Goal: Task Accomplishment & Management: Manage account settings

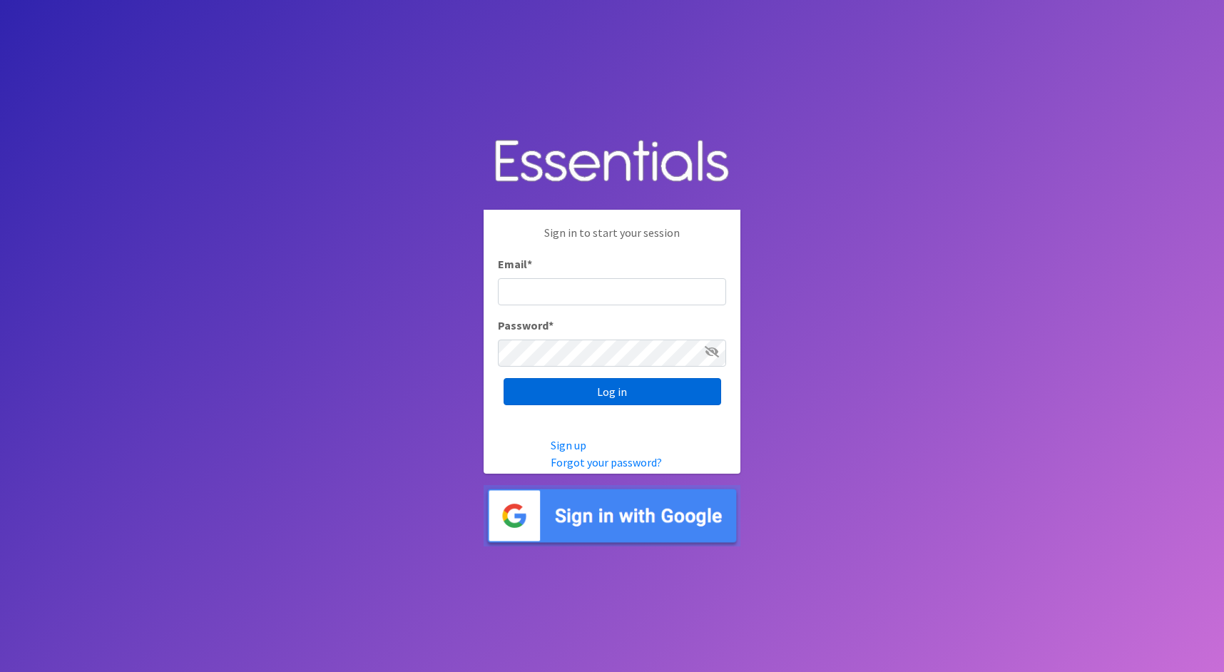
type input "cathy@alohadiaperbank.org"
click at [661, 393] on input "Log in" at bounding box center [613, 391] width 218 height 27
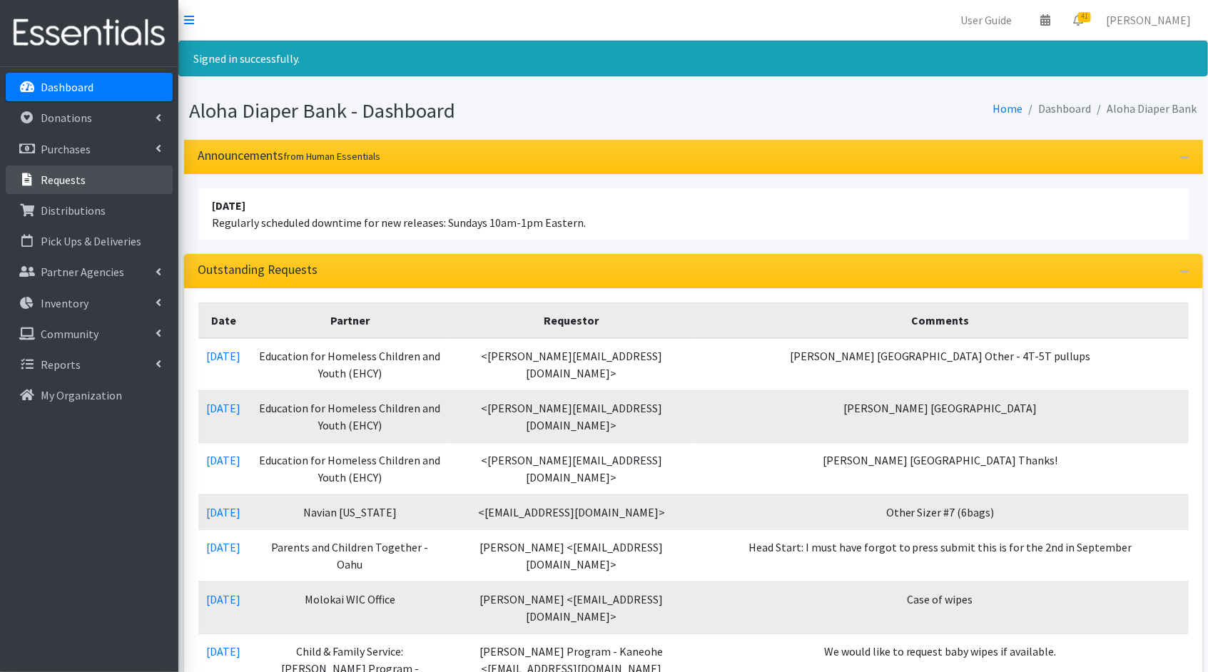
click at [85, 182] on link "Requests" at bounding box center [89, 180] width 167 height 29
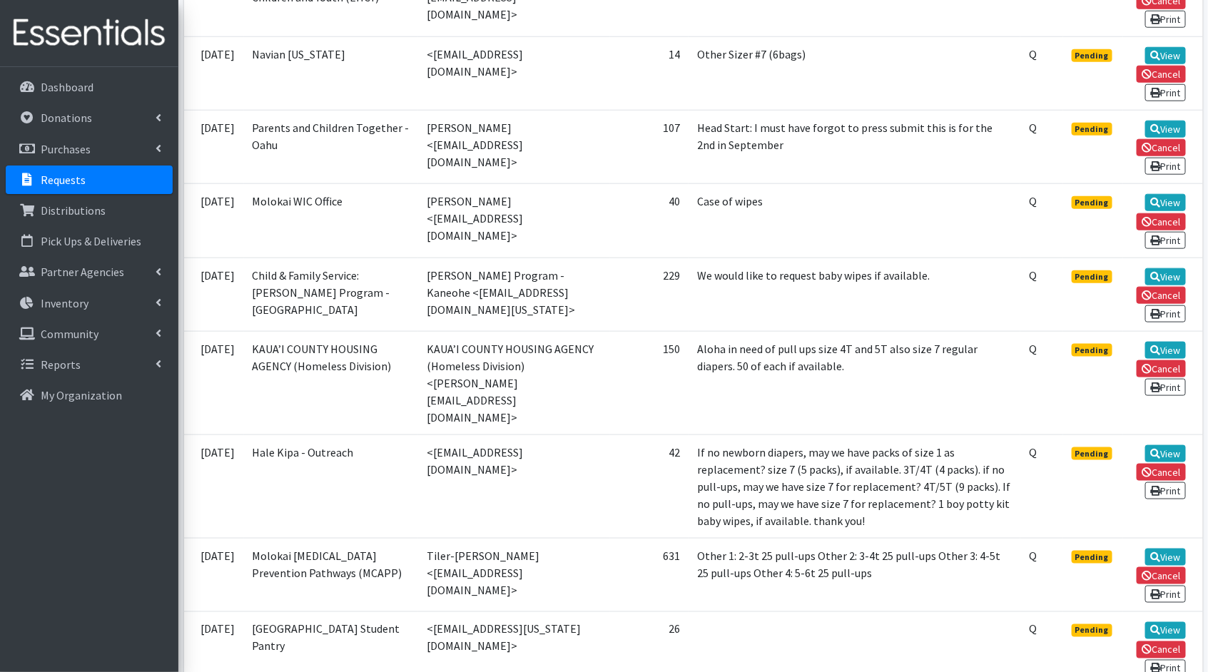
scroll to position [195, 0]
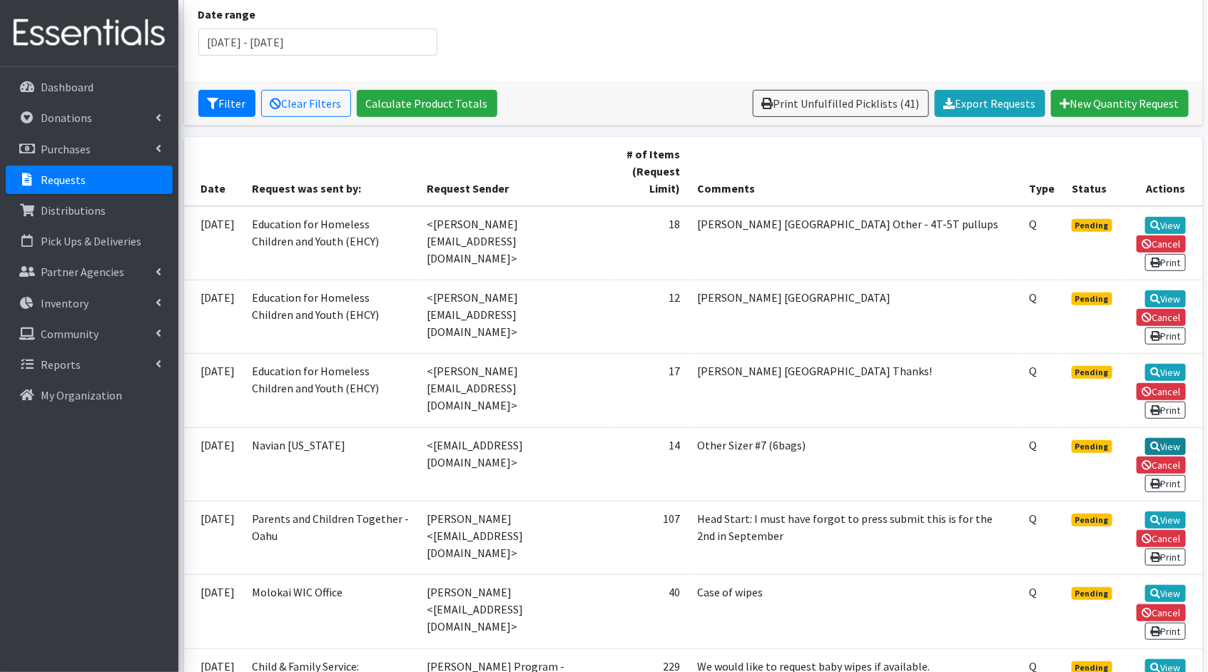
click at [1161, 438] on link "View" at bounding box center [1165, 446] width 41 height 17
click at [1164, 512] on link "View" at bounding box center [1165, 520] width 41 height 17
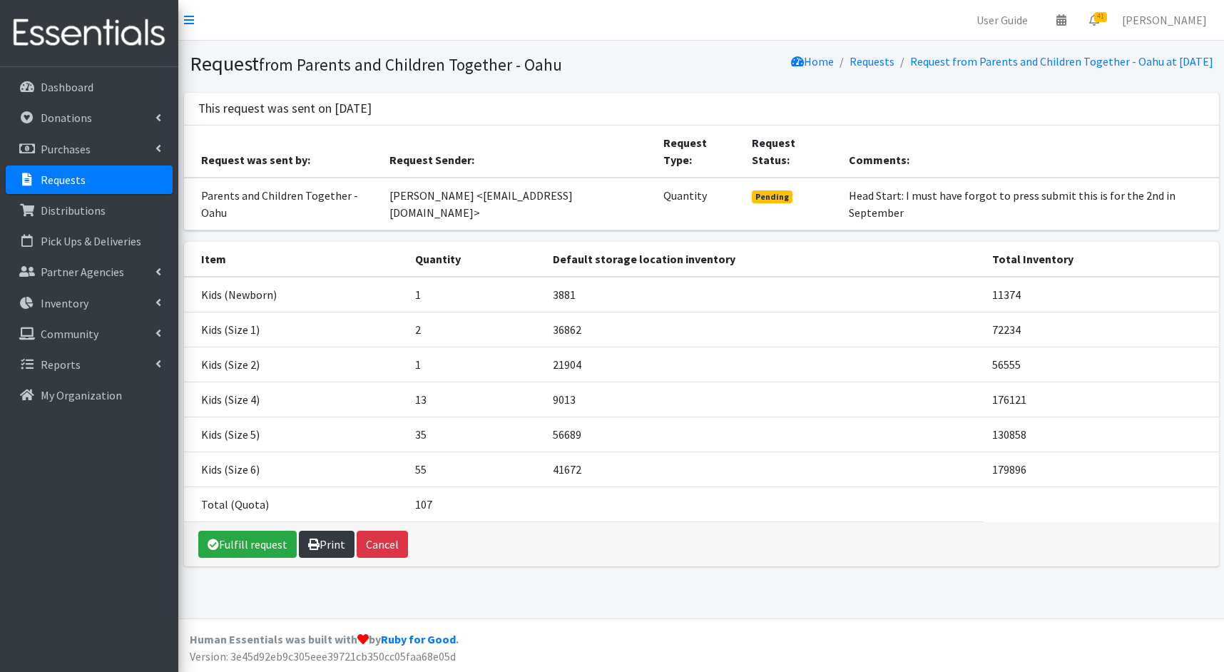
click at [335, 531] on link "Print" at bounding box center [327, 544] width 56 height 27
click at [56, 177] on p "Requests" at bounding box center [63, 180] width 45 height 14
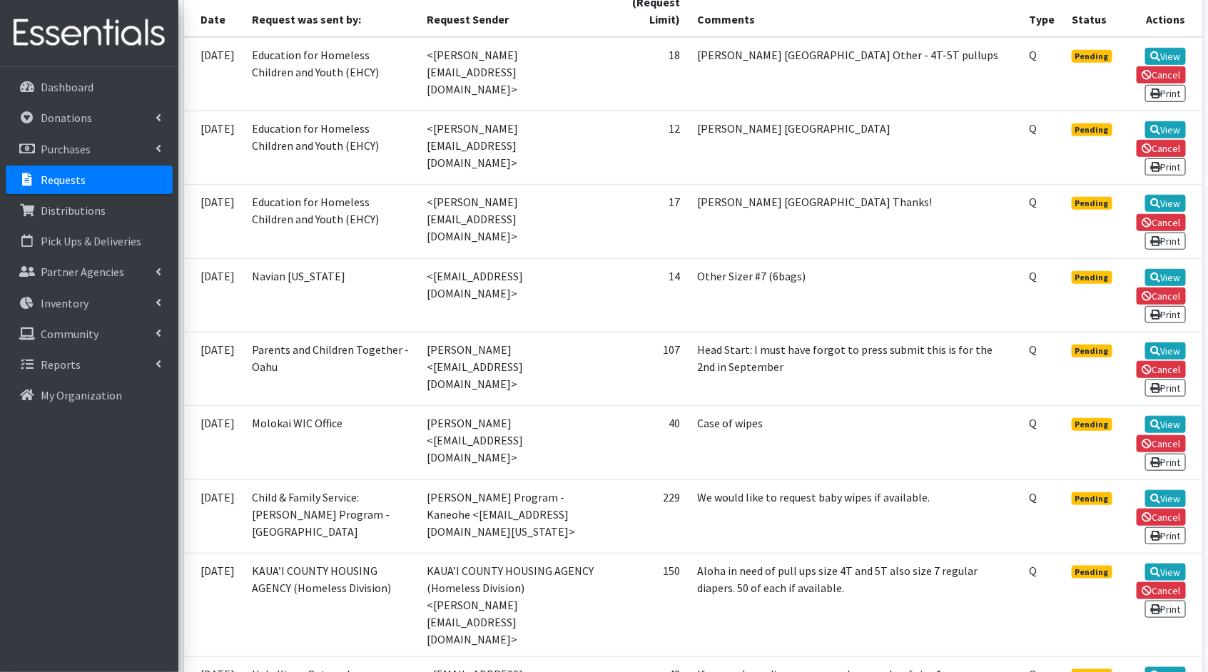
scroll to position [370, 0]
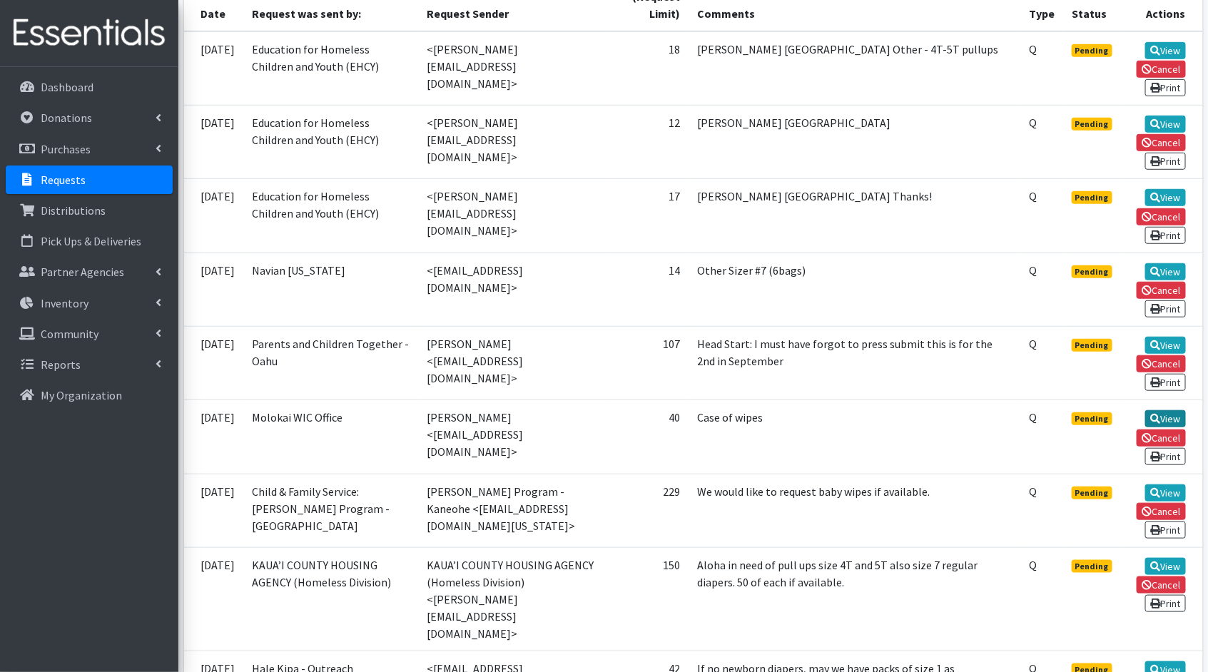
click at [1176, 410] on link "View" at bounding box center [1165, 418] width 41 height 17
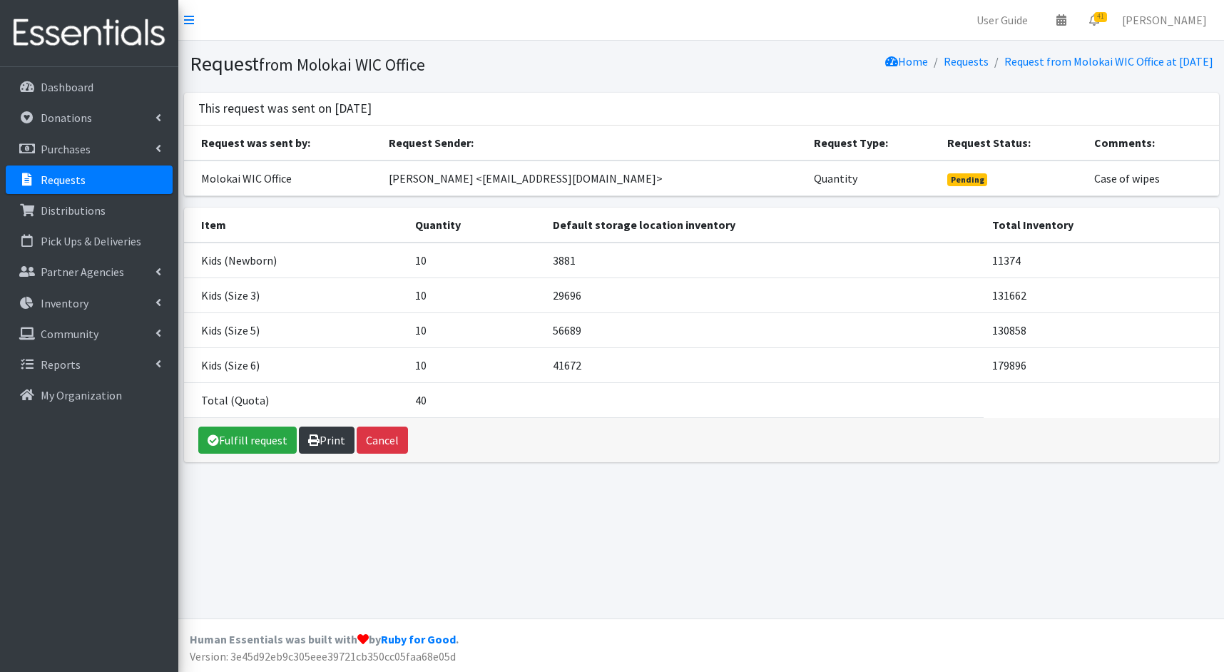
click at [322, 437] on link "Print" at bounding box center [327, 440] width 56 height 27
click at [74, 180] on p "Requests" at bounding box center [63, 180] width 45 height 14
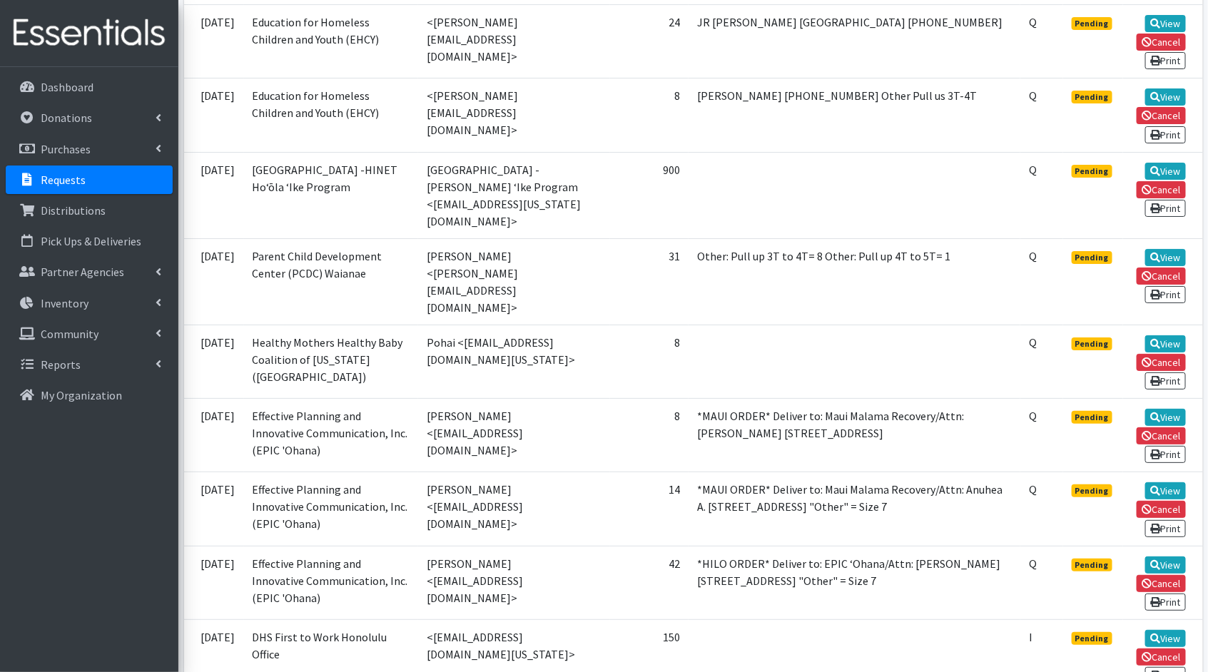
scroll to position [2326, 0]
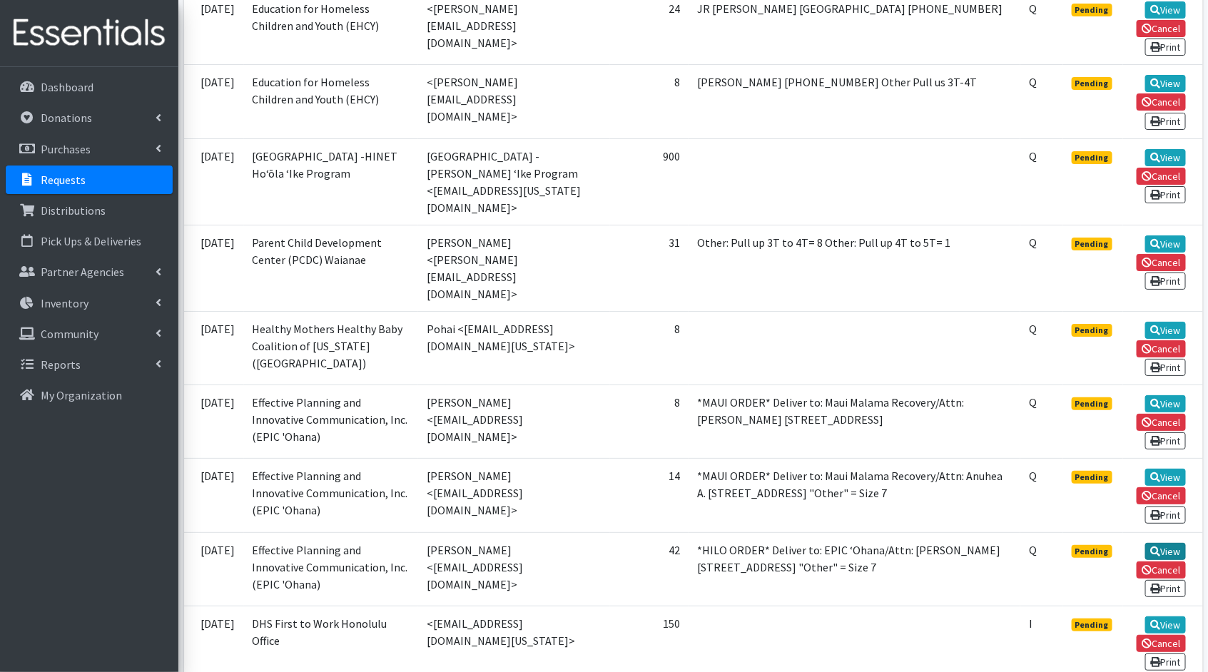
click at [1162, 543] on link "View" at bounding box center [1165, 551] width 41 height 17
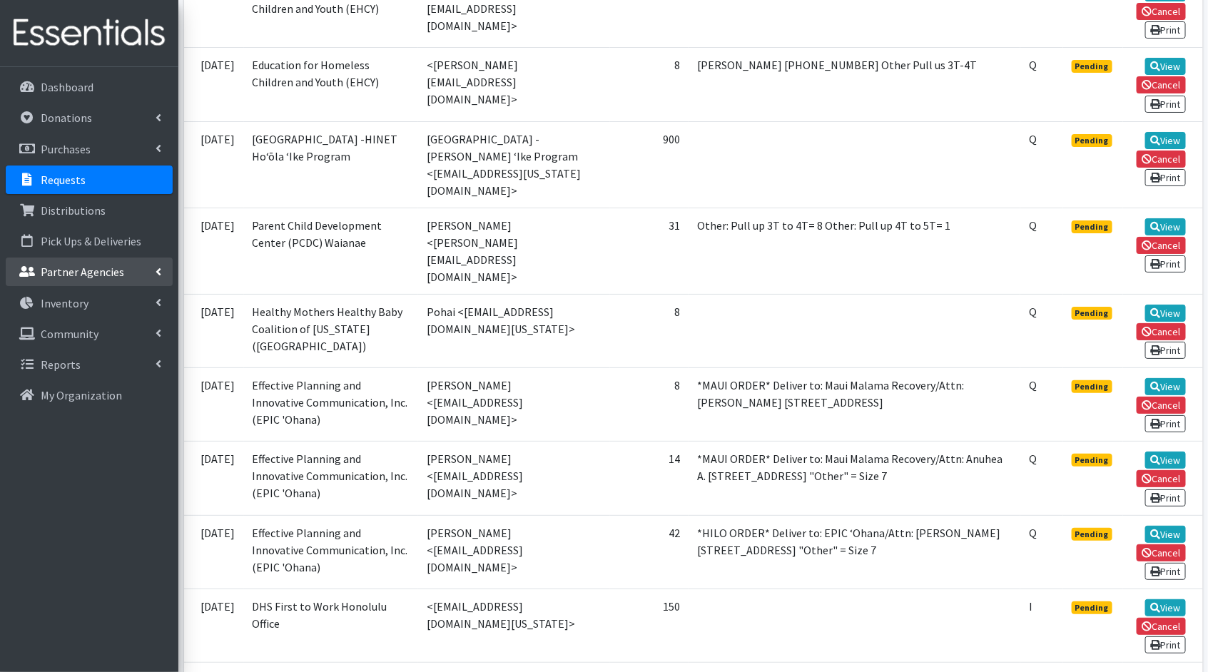
click at [95, 275] on p "Partner Agencies" at bounding box center [82, 272] width 83 height 14
click at [94, 275] on p "Partner Agencies" at bounding box center [82, 272] width 83 height 14
click at [83, 192] on link "Requests" at bounding box center [89, 180] width 167 height 29
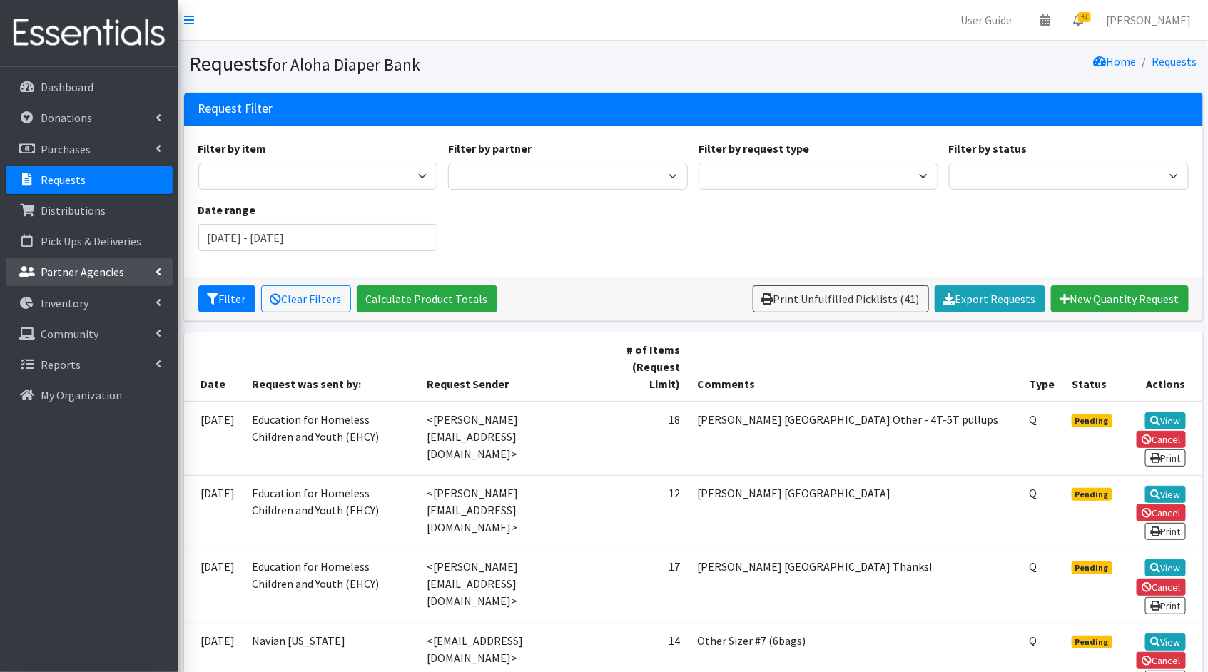
click at [73, 266] on p "Partner Agencies" at bounding box center [82, 272] width 83 height 14
click at [121, 307] on link "All Partners" at bounding box center [89, 303] width 167 height 29
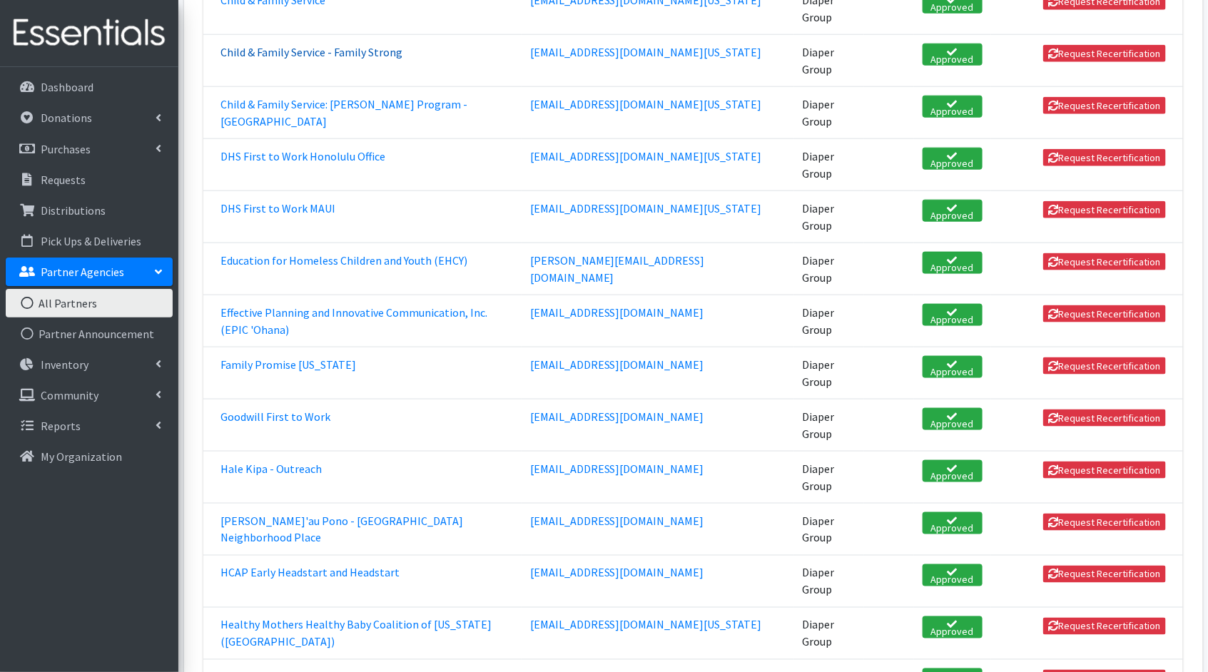
scroll to position [716, 0]
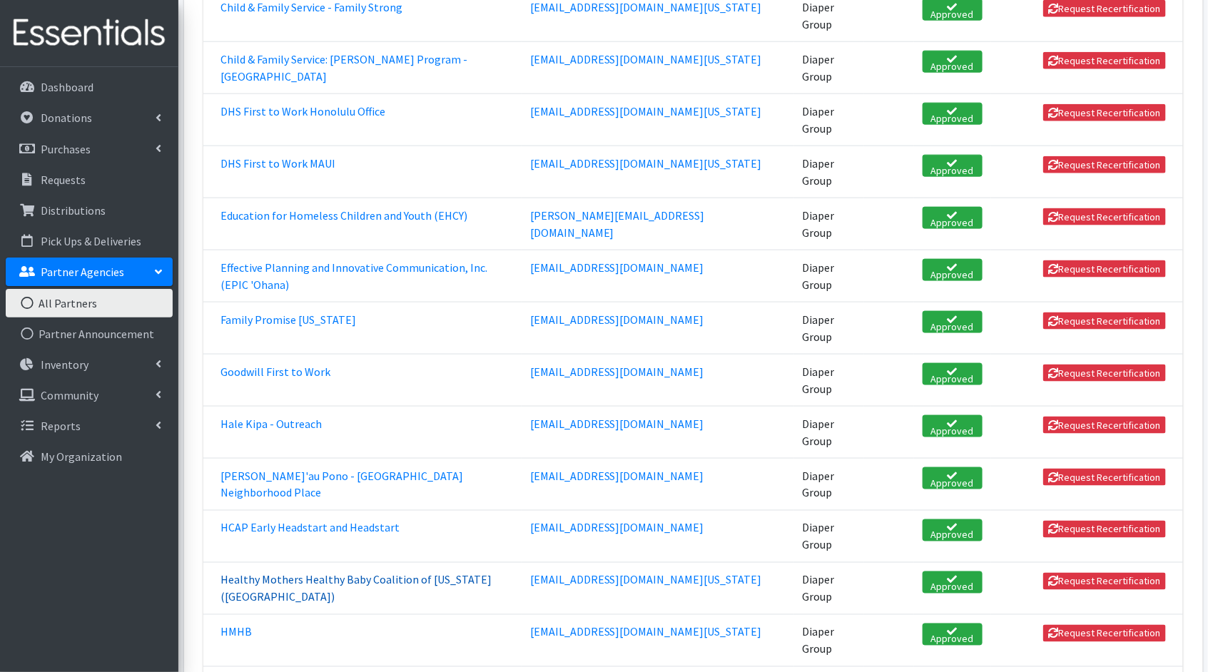
click at [400, 573] on link "Healthy Mothers Healthy Baby Coalition of [US_STATE] ([GEOGRAPHIC_DATA])" at bounding box center [355, 588] width 271 height 31
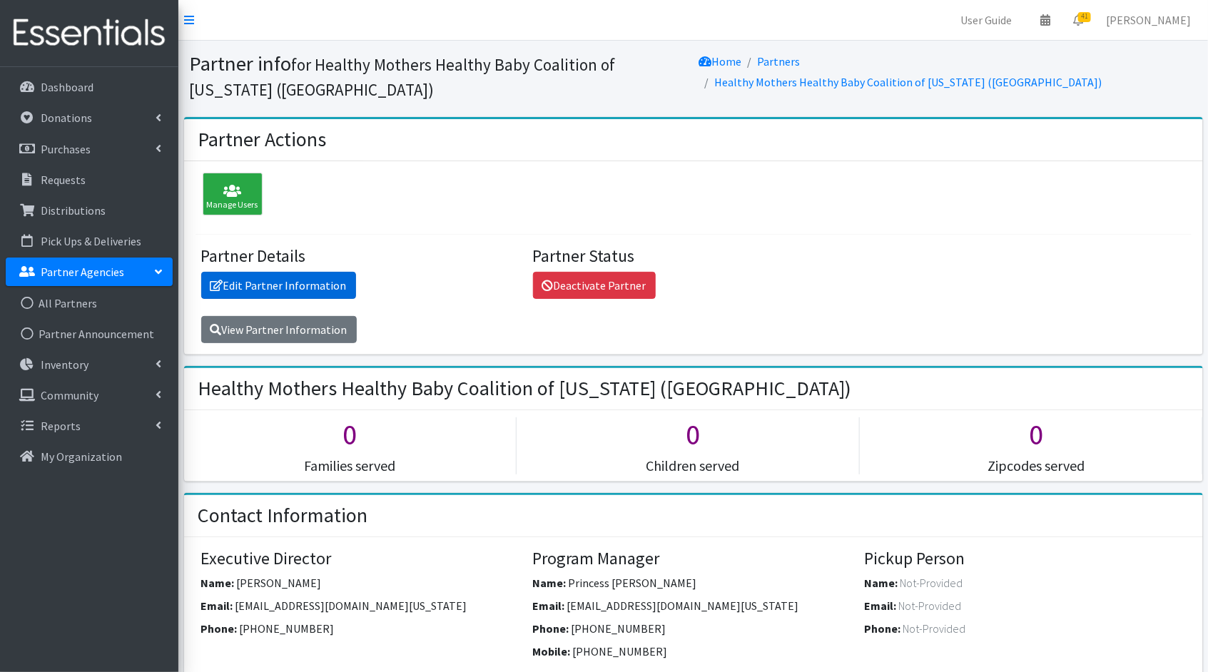
click at [255, 280] on link "Edit Partner Information" at bounding box center [278, 285] width 155 height 27
click at [345, 316] on link "View Partner Information" at bounding box center [279, 329] width 156 height 27
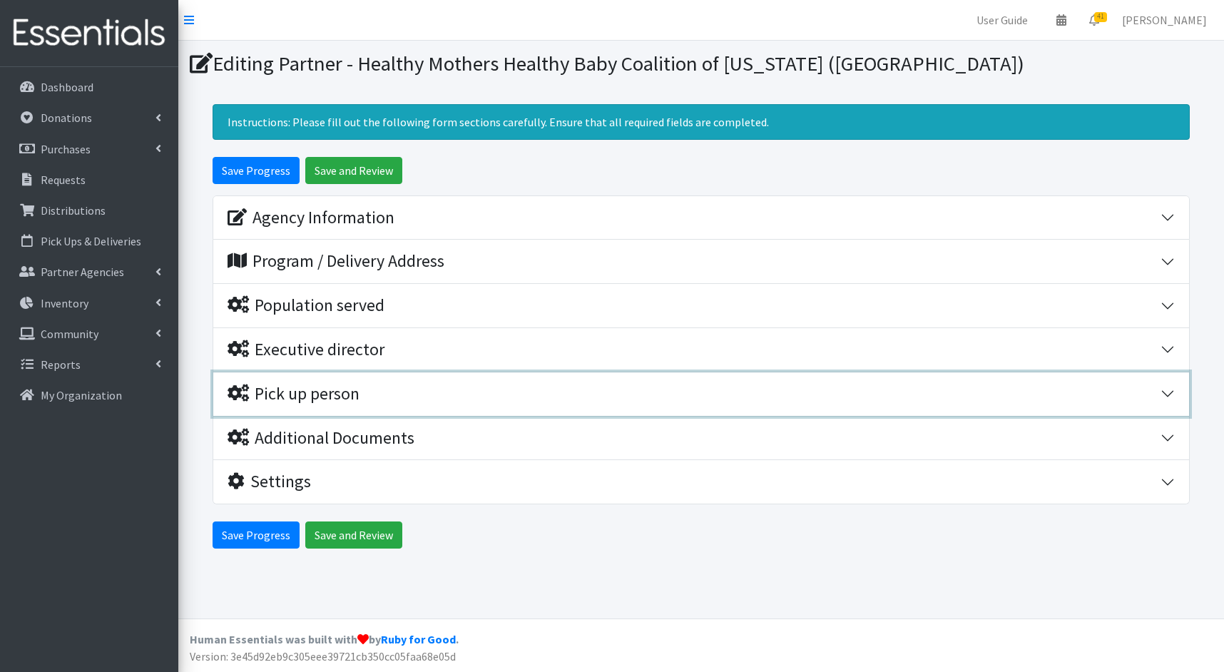
click at [246, 391] on icon "button" at bounding box center [238, 393] width 21 height 17
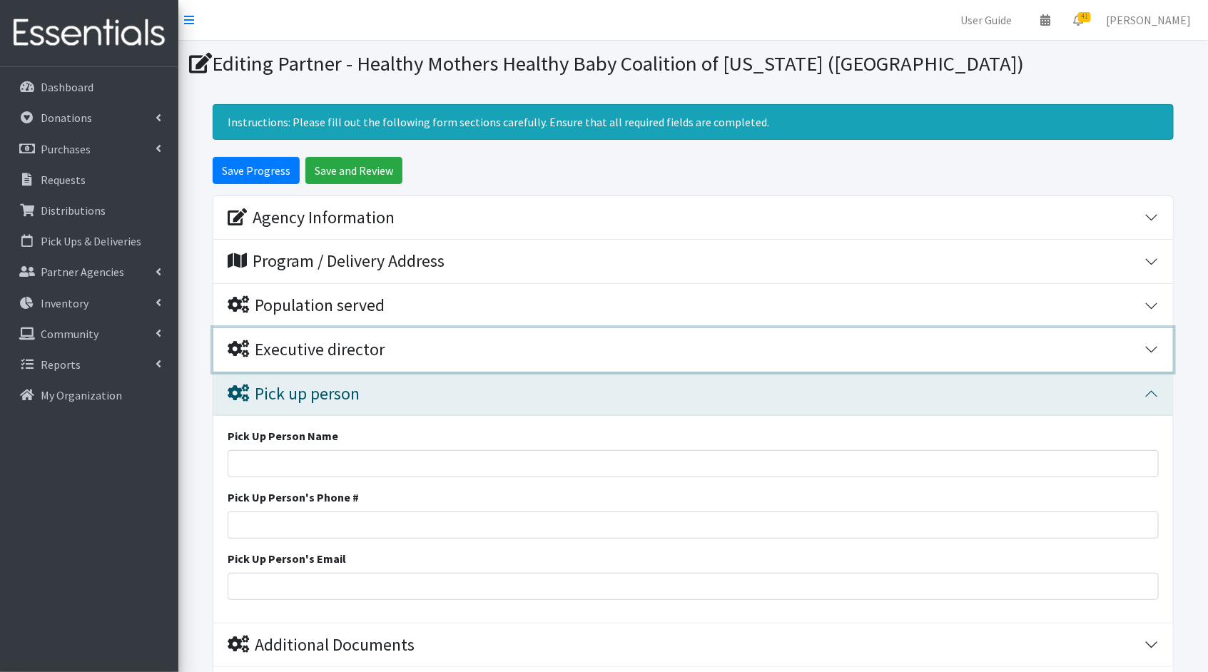
click at [296, 337] on button "Executive director" at bounding box center [693, 350] width 960 height 44
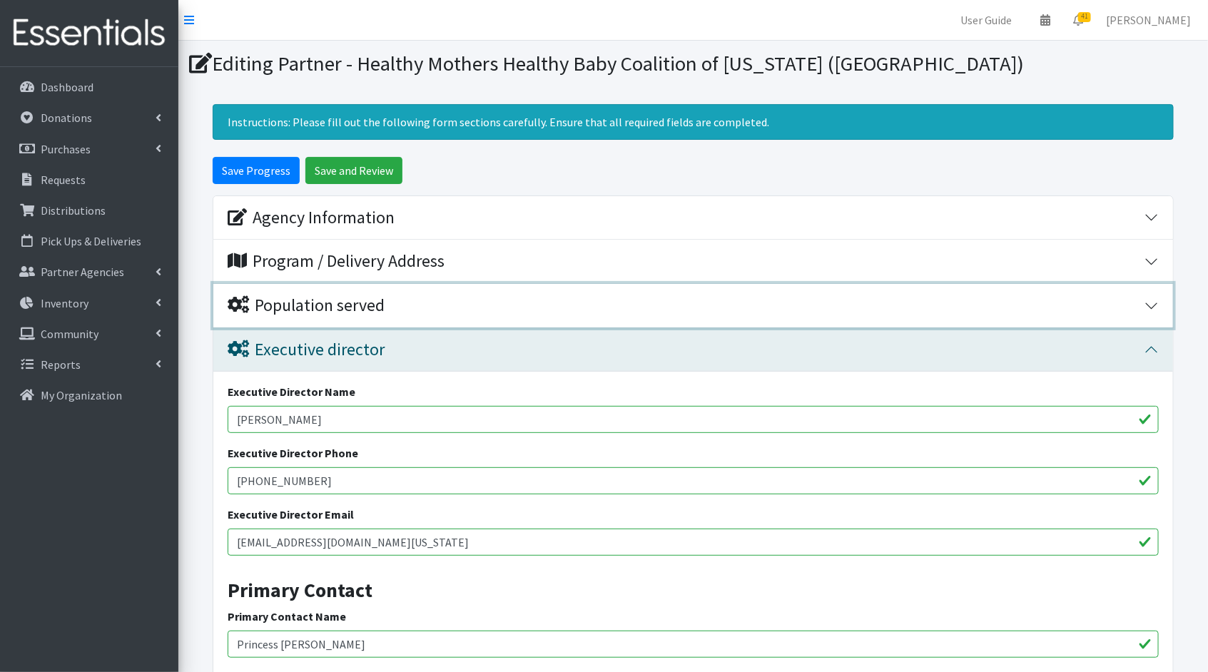
click at [304, 297] on div "Population served" at bounding box center [306, 305] width 157 height 21
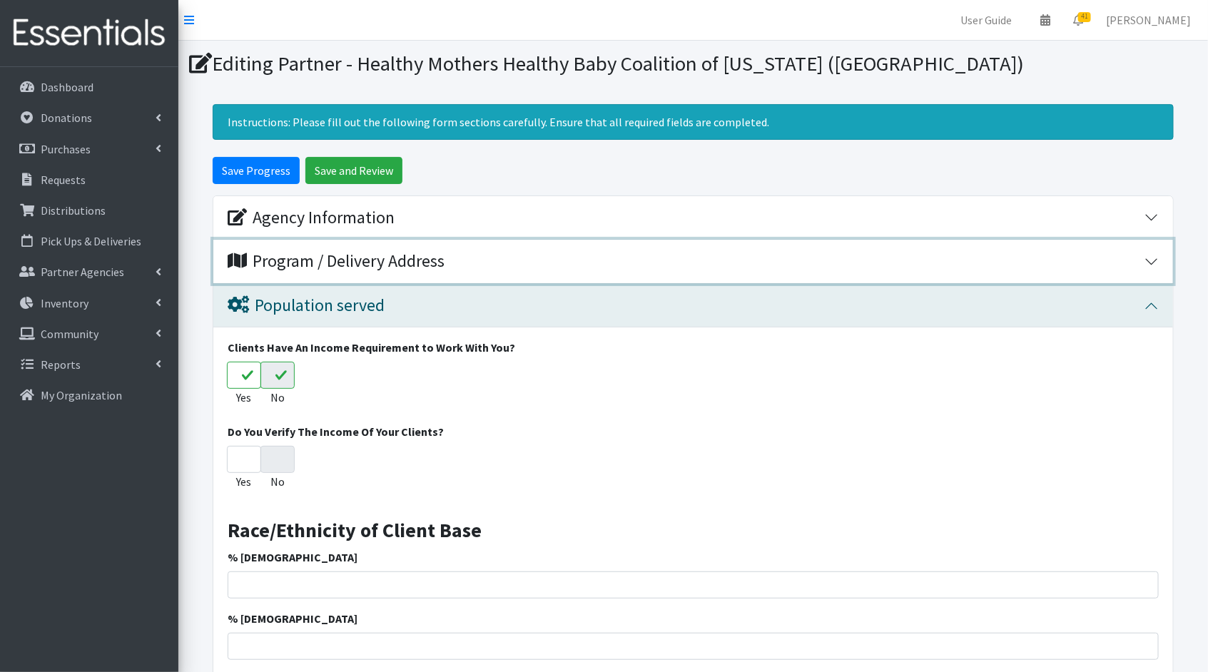
click at [316, 256] on div "Program / Delivery Address" at bounding box center [336, 261] width 217 height 21
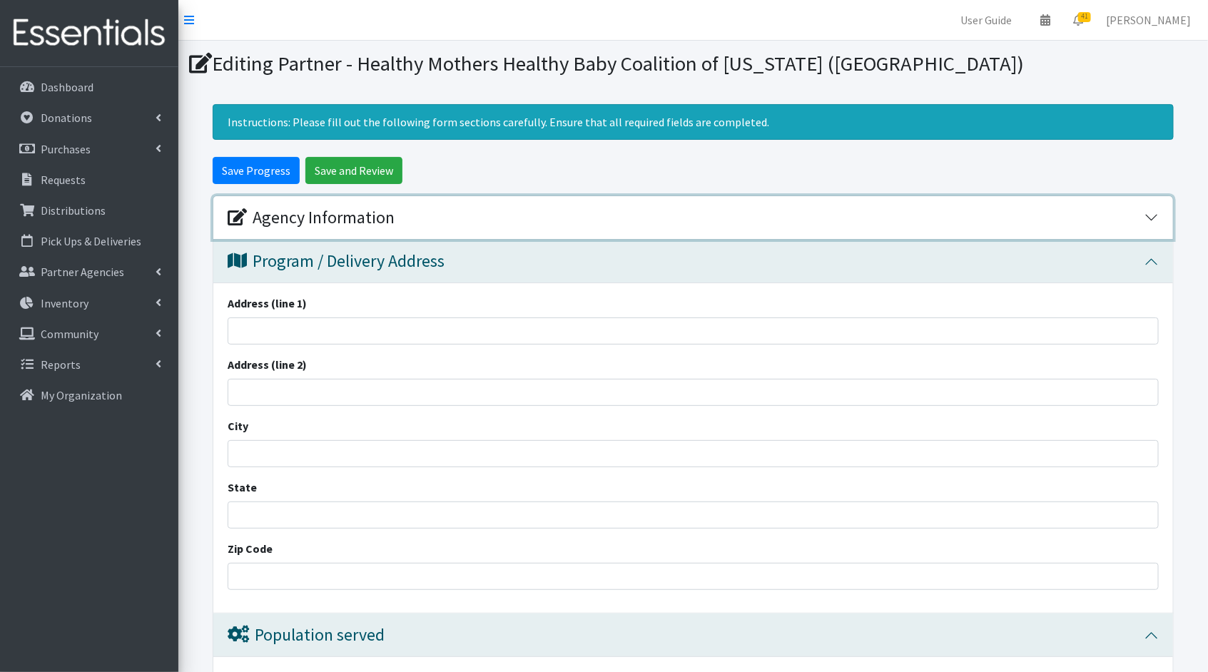
click at [318, 208] on div "Agency Information" at bounding box center [311, 218] width 167 height 21
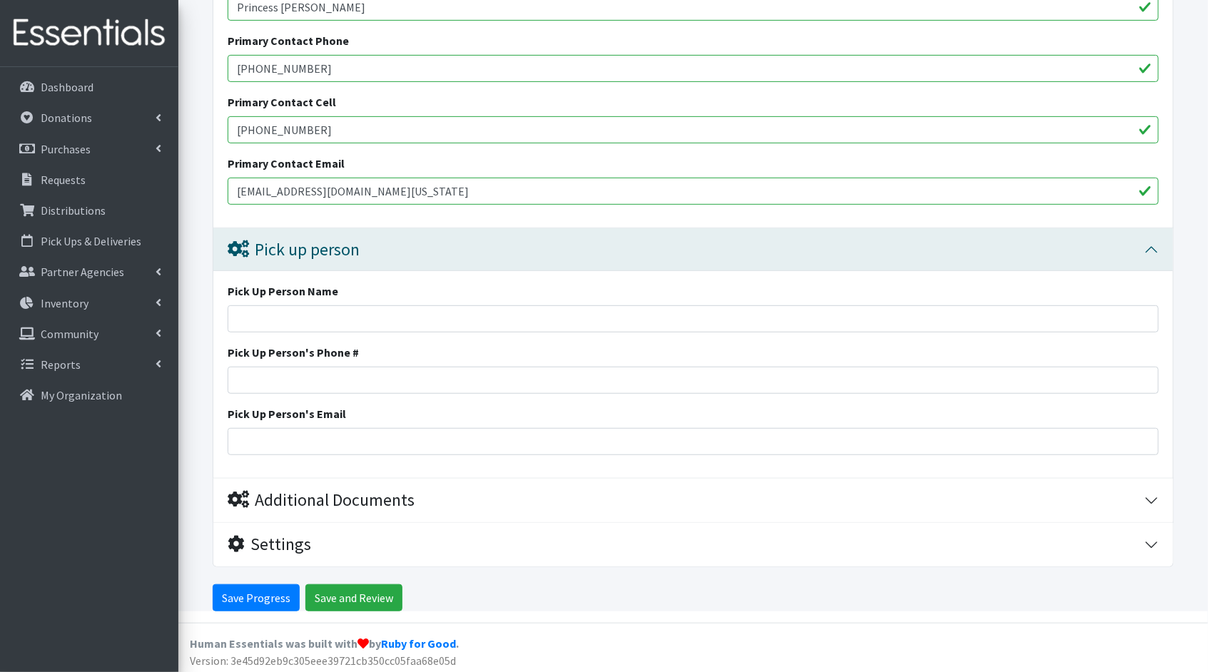
scroll to position [2630, 0]
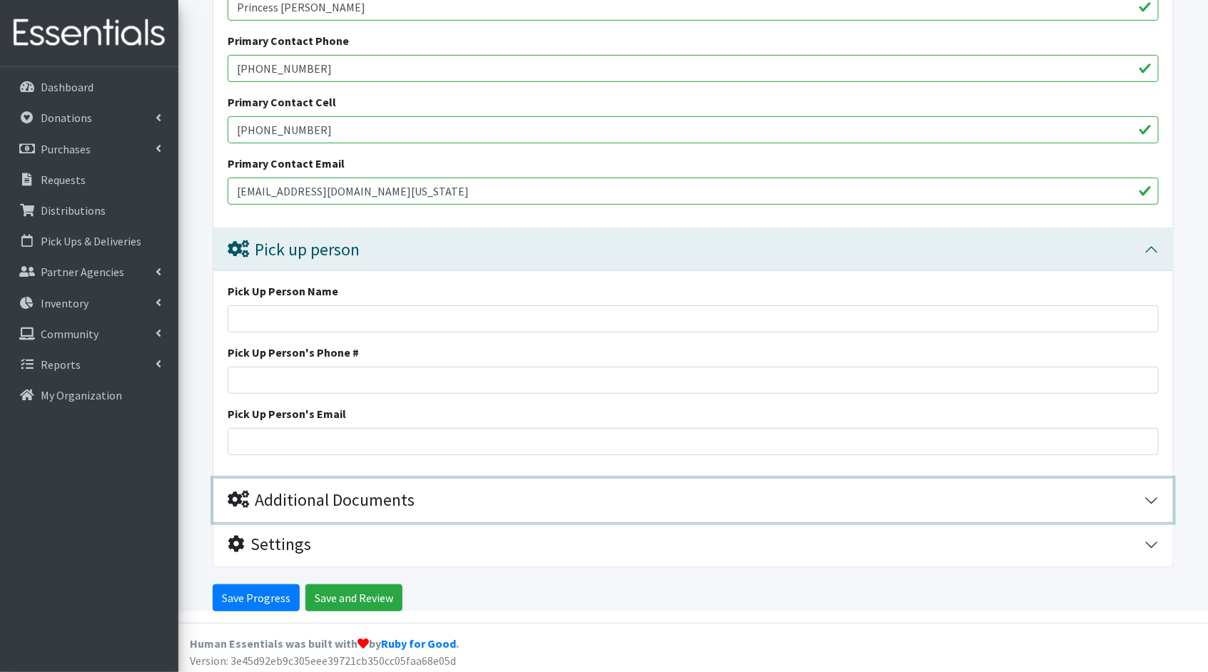
click at [361, 499] on div "Additional Documents" at bounding box center [321, 500] width 187 height 21
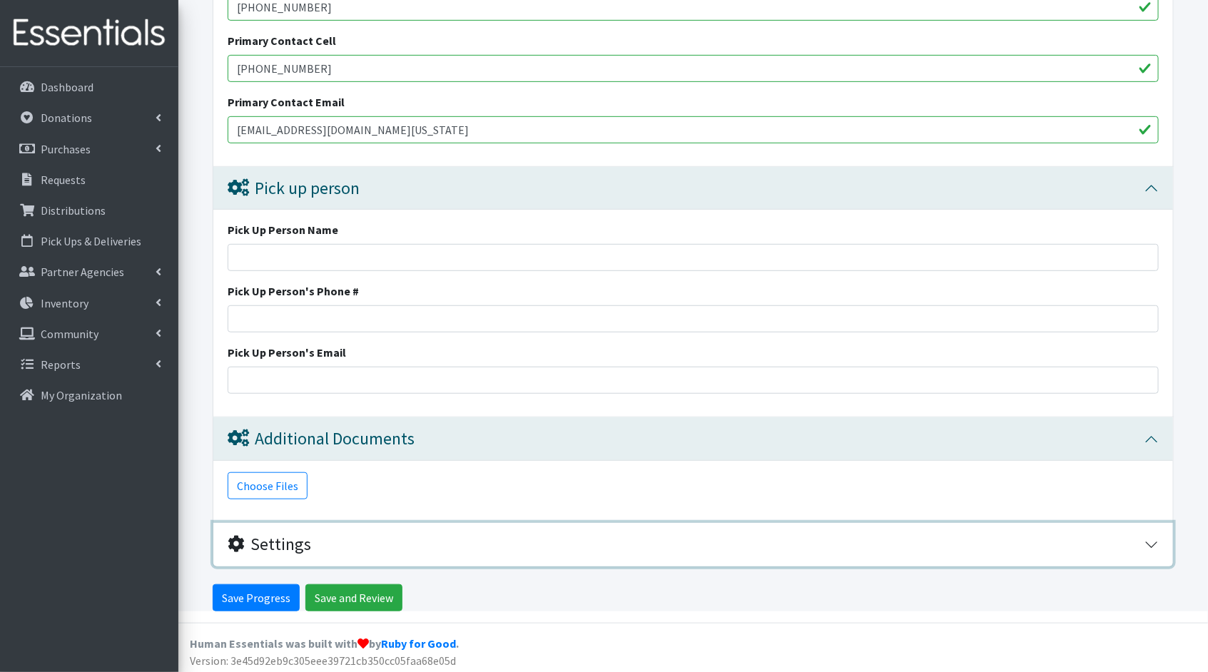
click at [314, 534] on div "Settings" at bounding box center [686, 544] width 917 height 21
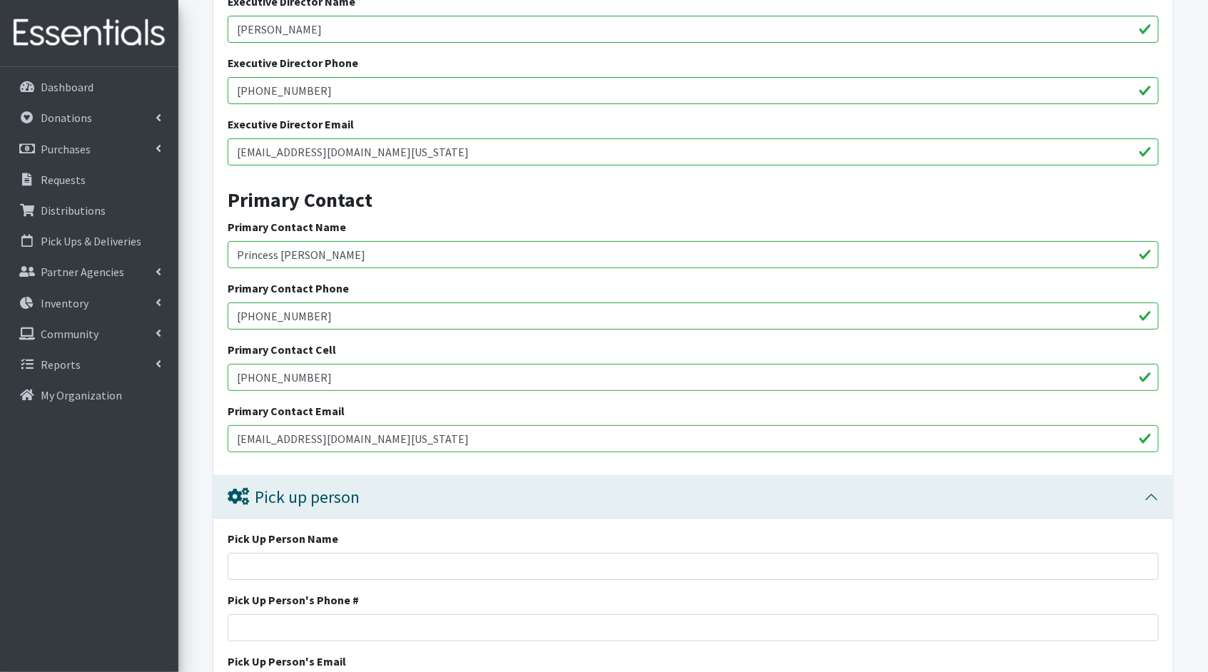
scroll to position [2431, 0]
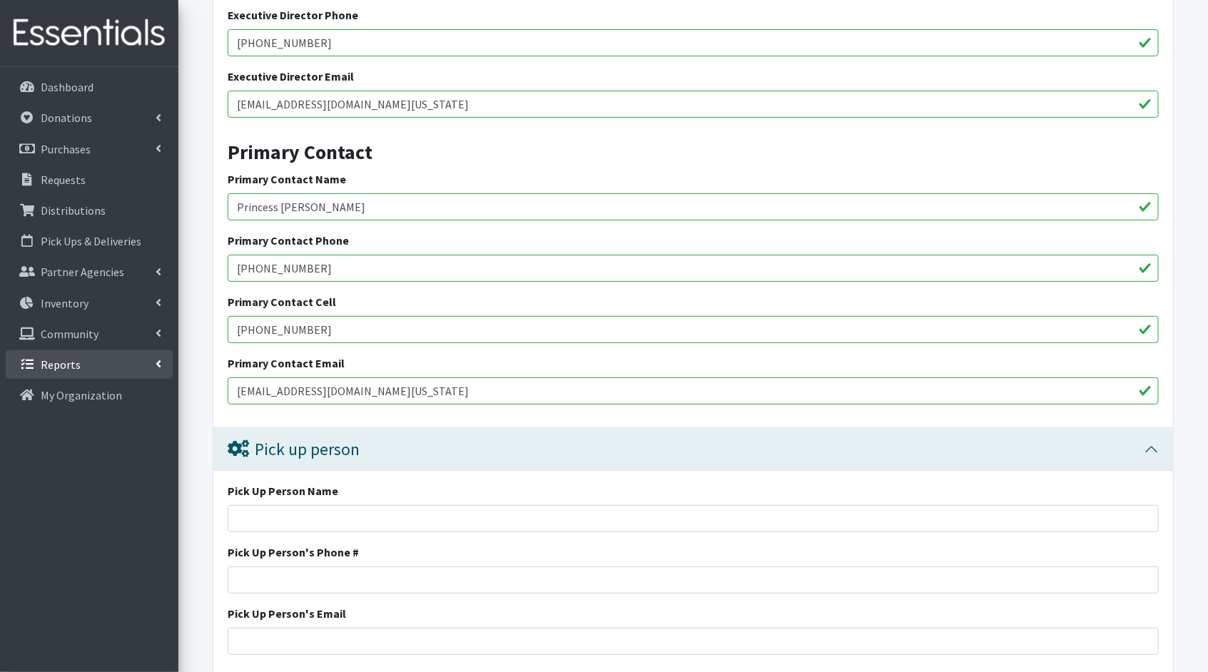
drag, startPoint x: 424, startPoint y: 392, endPoint x: 117, endPoint y: 376, distance: 307.9
drag, startPoint x: 355, startPoint y: 335, endPoint x: 209, endPoint y: 315, distance: 147.7
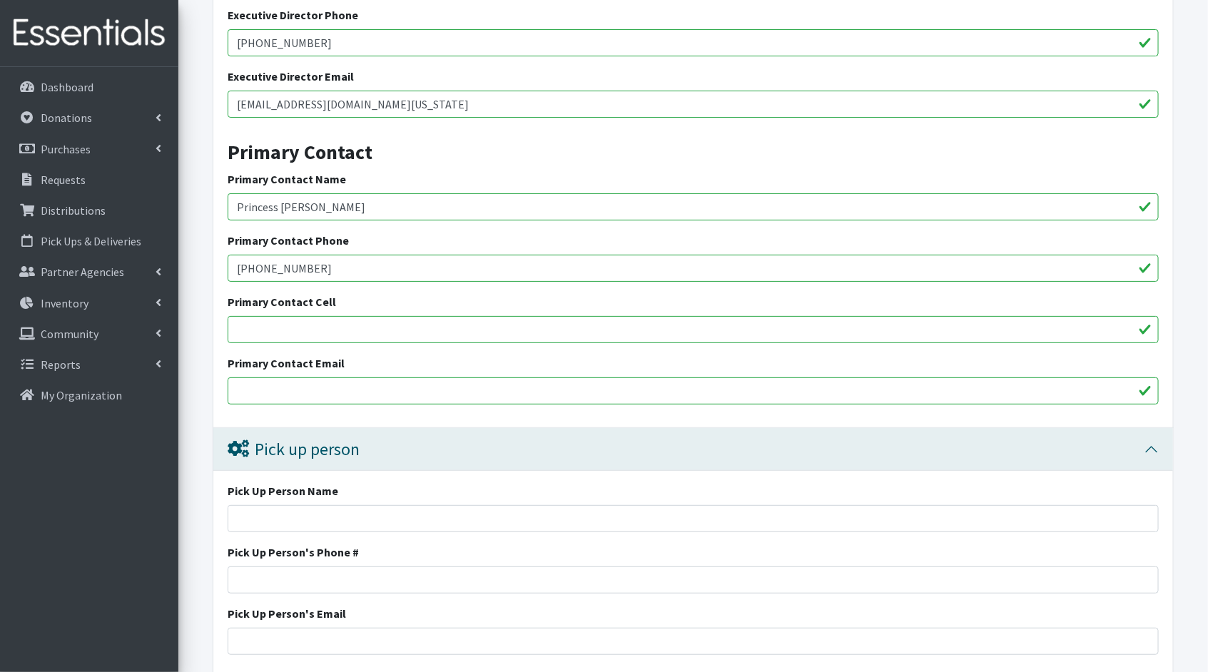
drag, startPoint x: 311, startPoint y: 207, endPoint x: 181, endPoint y: 193, distance: 130.5
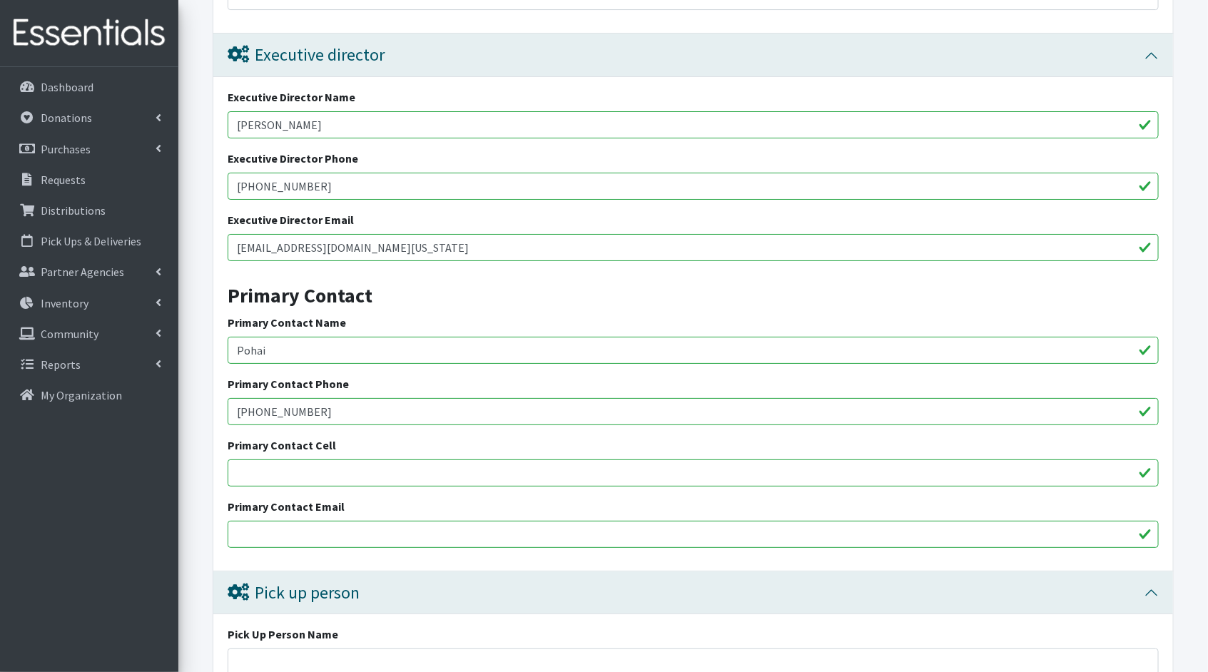
scroll to position [2303, 0]
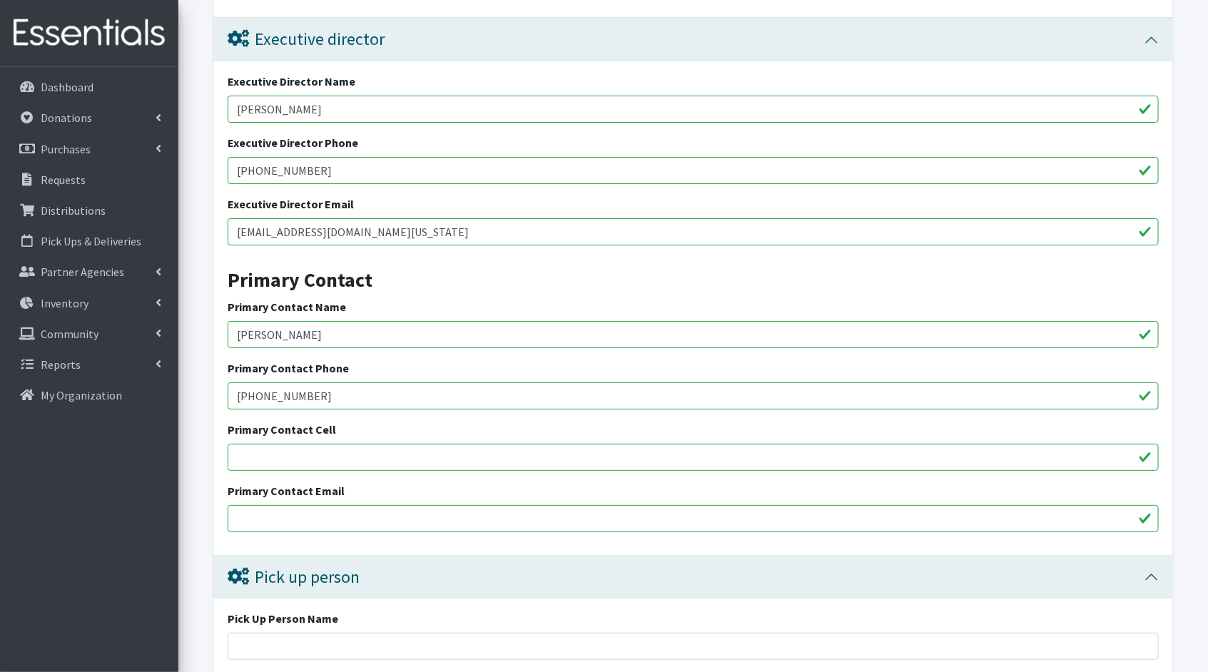
type input "[PERSON_NAME]"
click at [330, 505] on input "Primary Contact Email" at bounding box center [693, 518] width 931 height 27
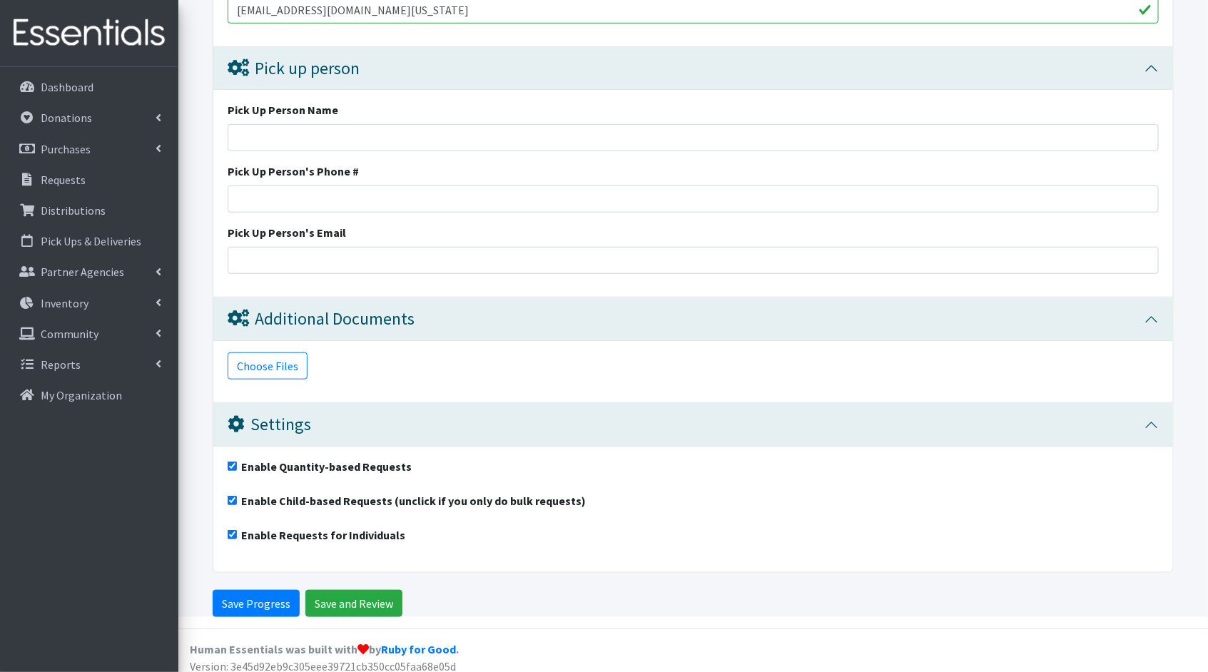
scroll to position [2817, 0]
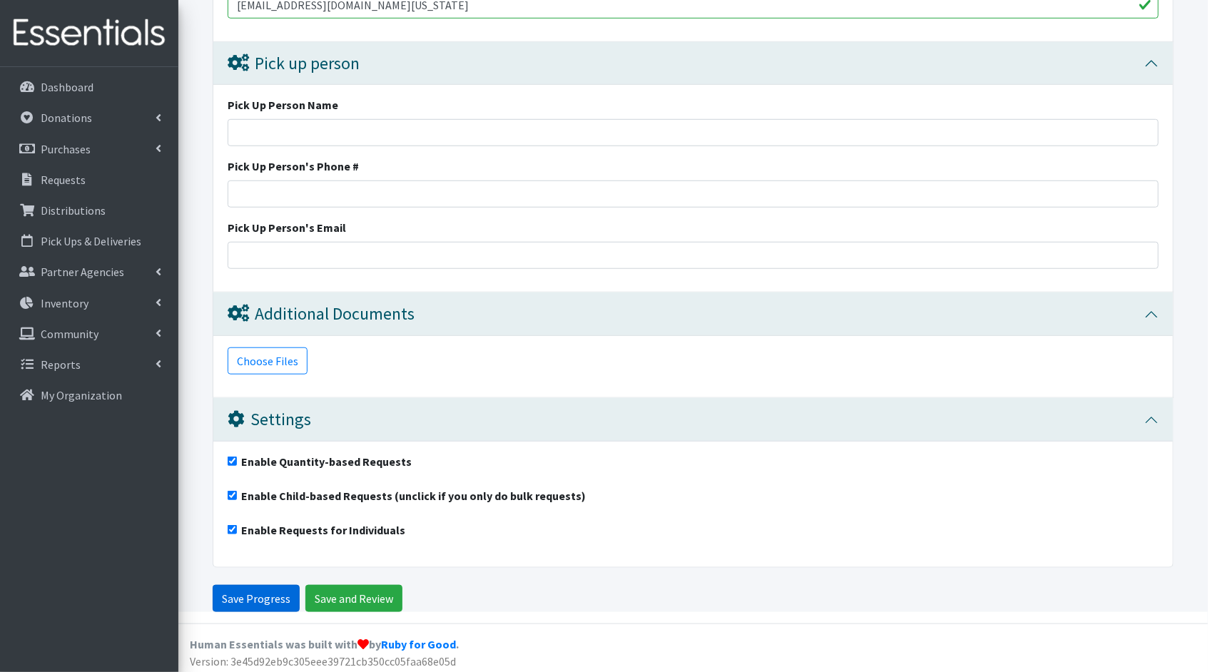
type input "[EMAIL_ADDRESS][DOMAIN_NAME][US_STATE]"
click at [264, 592] on input "Save Progress" at bounding box center [256, 598] width 87 height 27
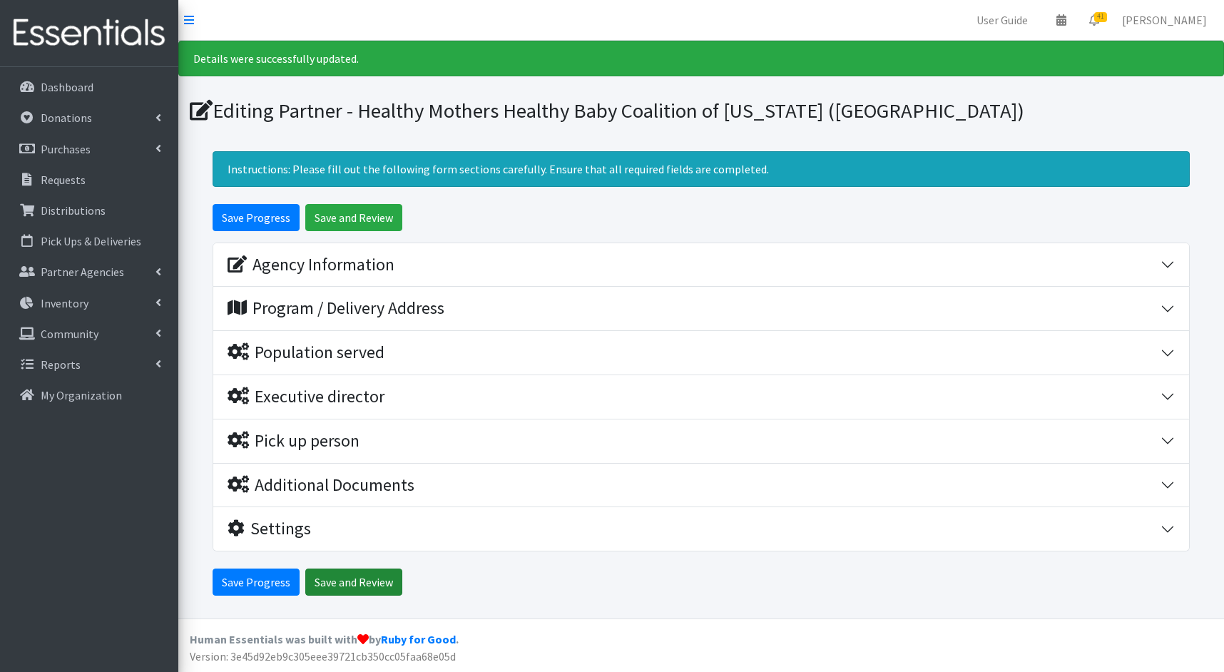
click at [338, 577] on input "Save and Review" at bounding box center [353, 582] width 97 height 27
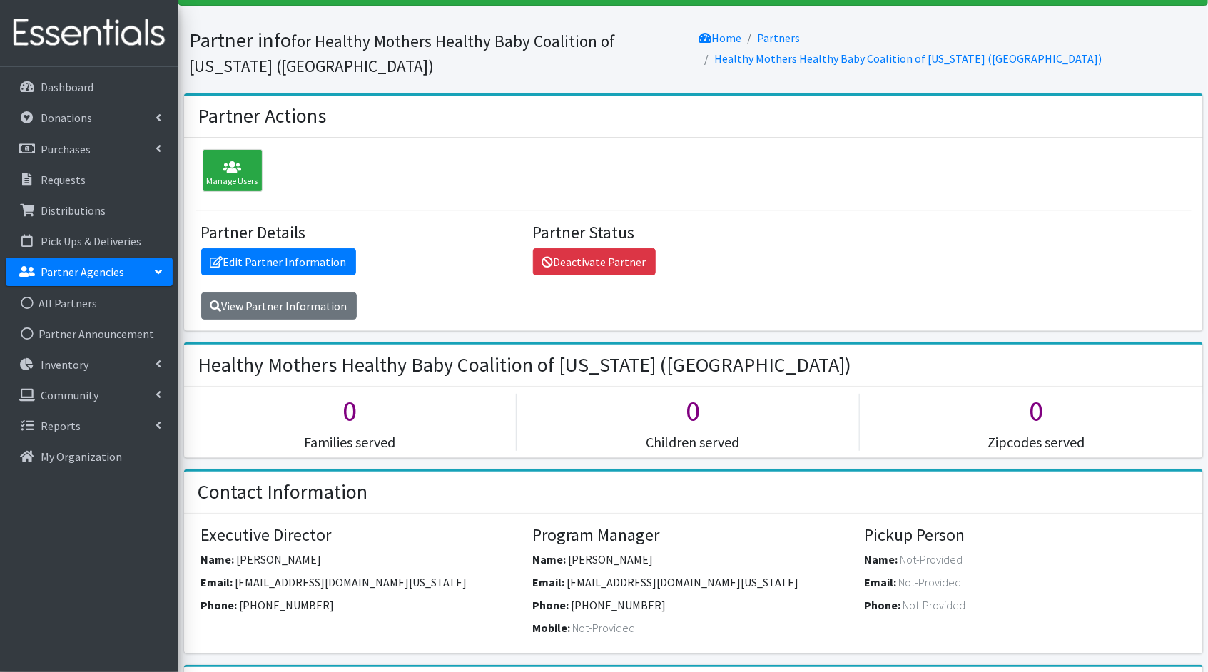
scroll to position [242, 0]
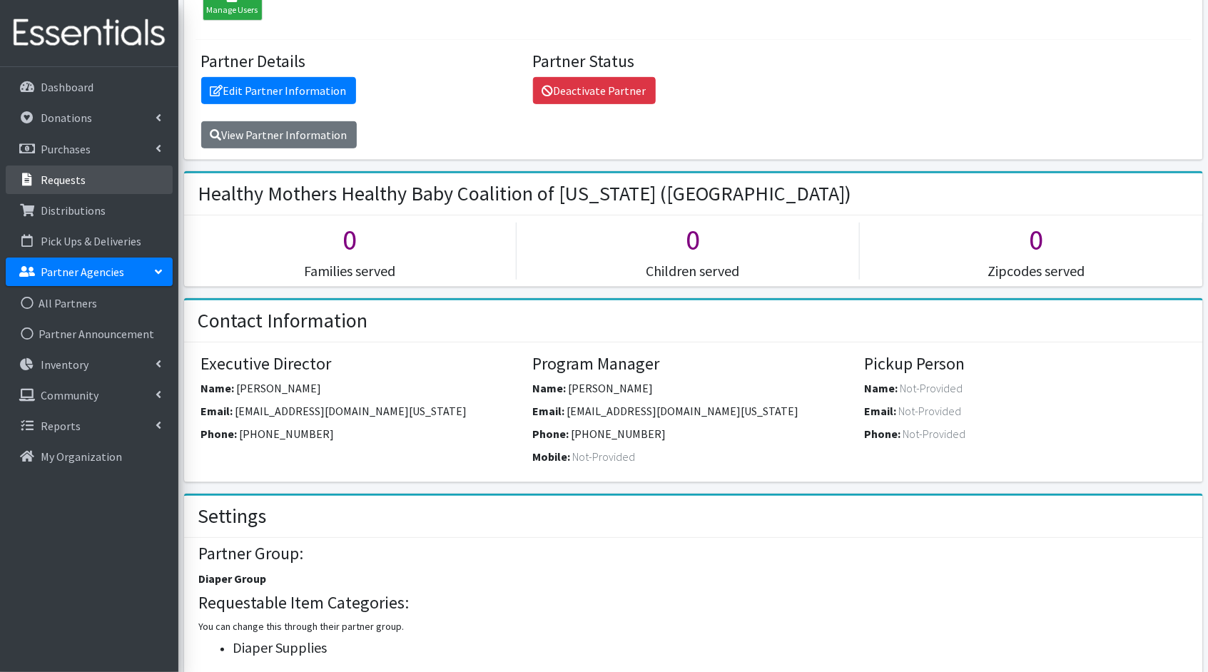
click at [57, 179] on p "Requests" at bounding box center [63, 180] width 45 height 14
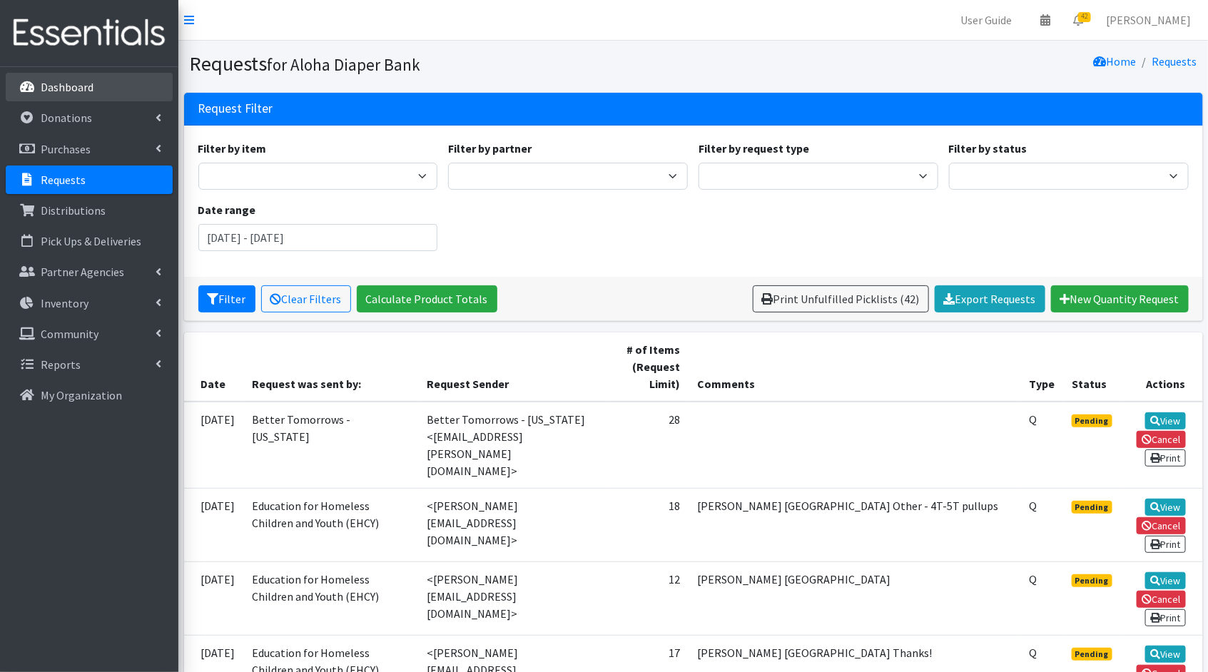
click at [85, 92] on p "Dashboard" at bounding box center [67, 87] width 53 height 14
